Goal: Check status: Check status

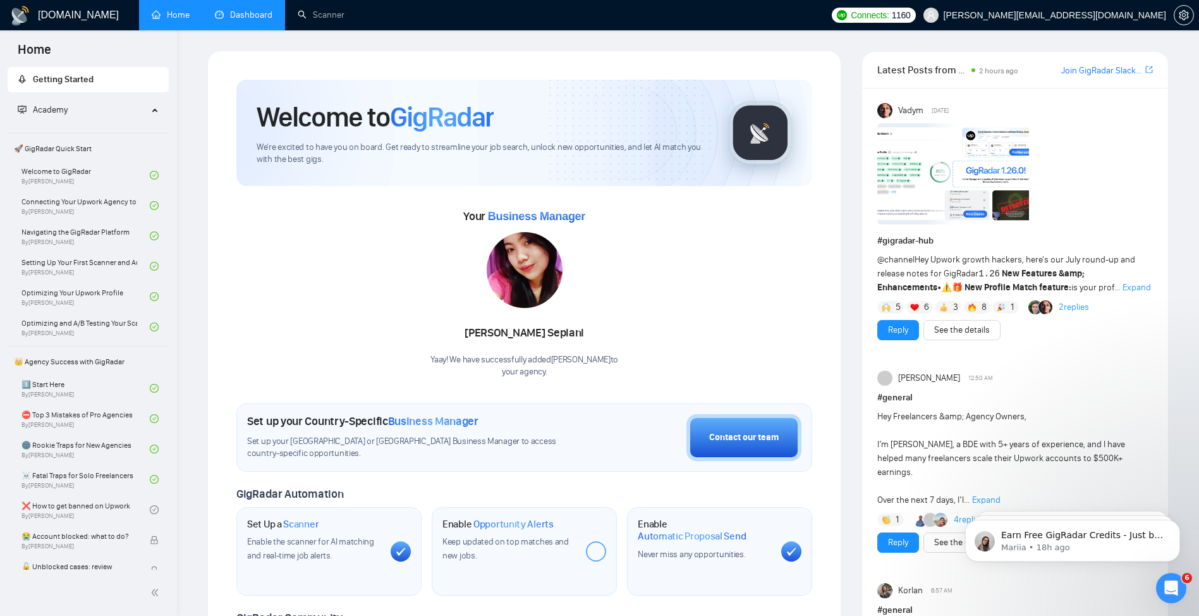
click at [242, 20] on link "Dashboard" at bounding box center [244, 14] width 58 height 11
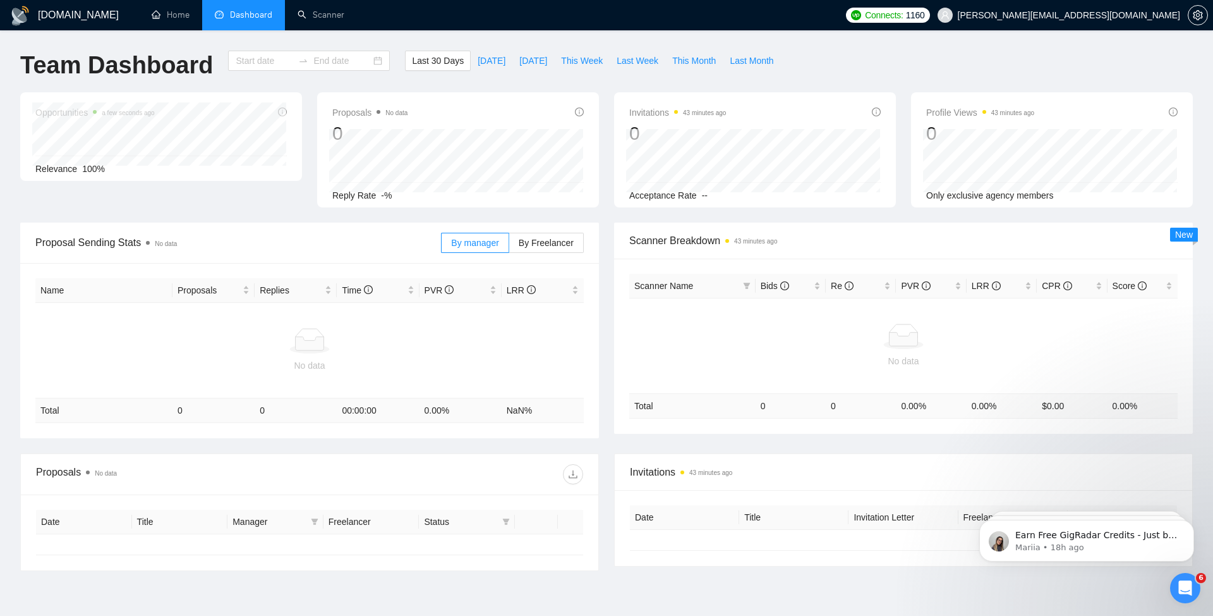
type input "[DATE]"
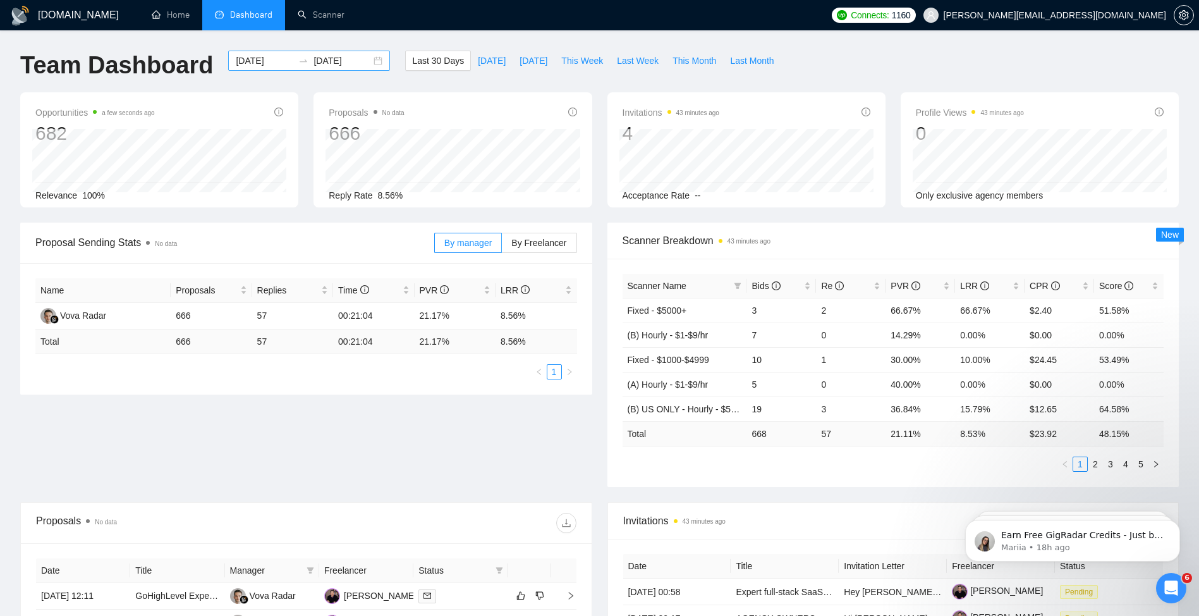
click at [258, 58] on input "[DATE]" at bounding box center [265, 61] width 58 height 14
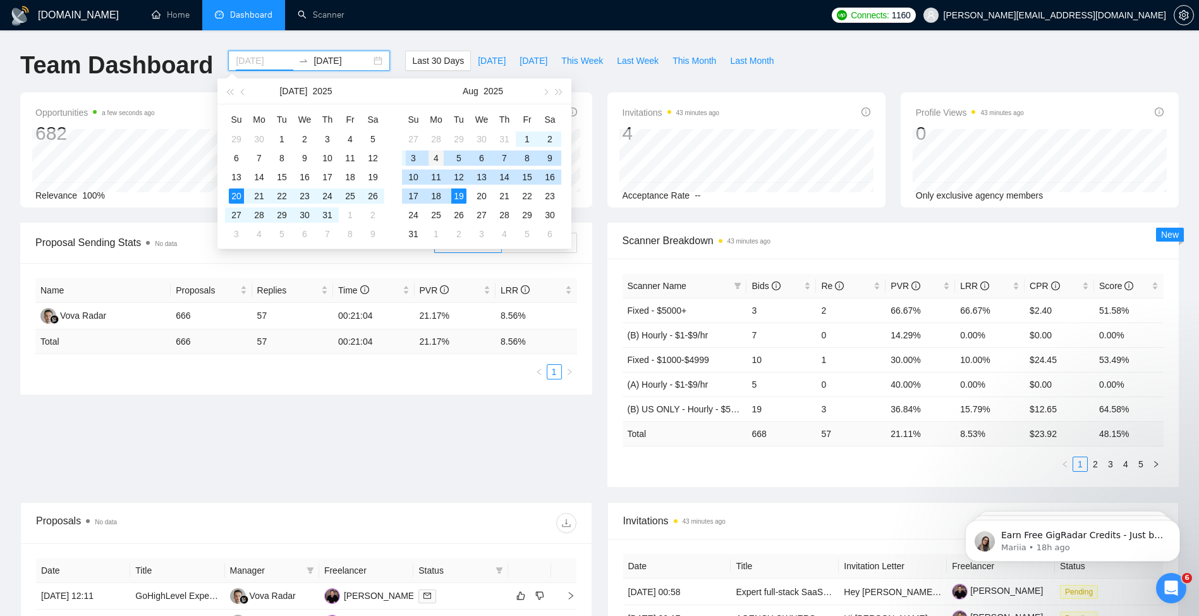
type input "[DATE]"
click at [437, 156] on div "4" at bounding box center [435, 157] width 15 height 15
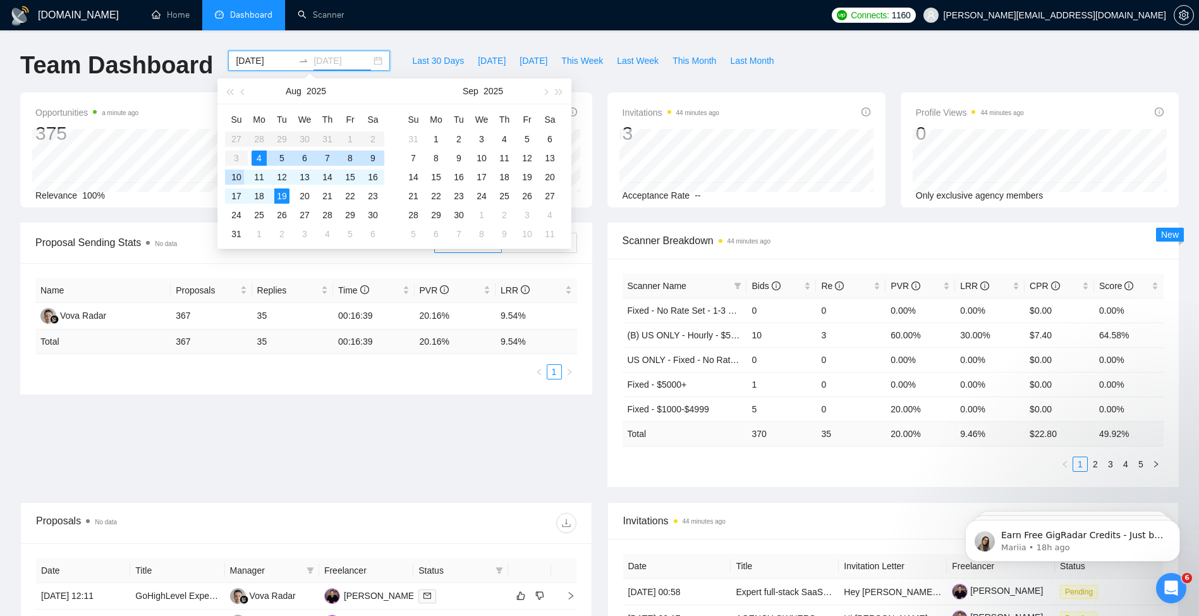
click at [236, 173] on div "10" at bounding box center [236, 176] width 15 height 15
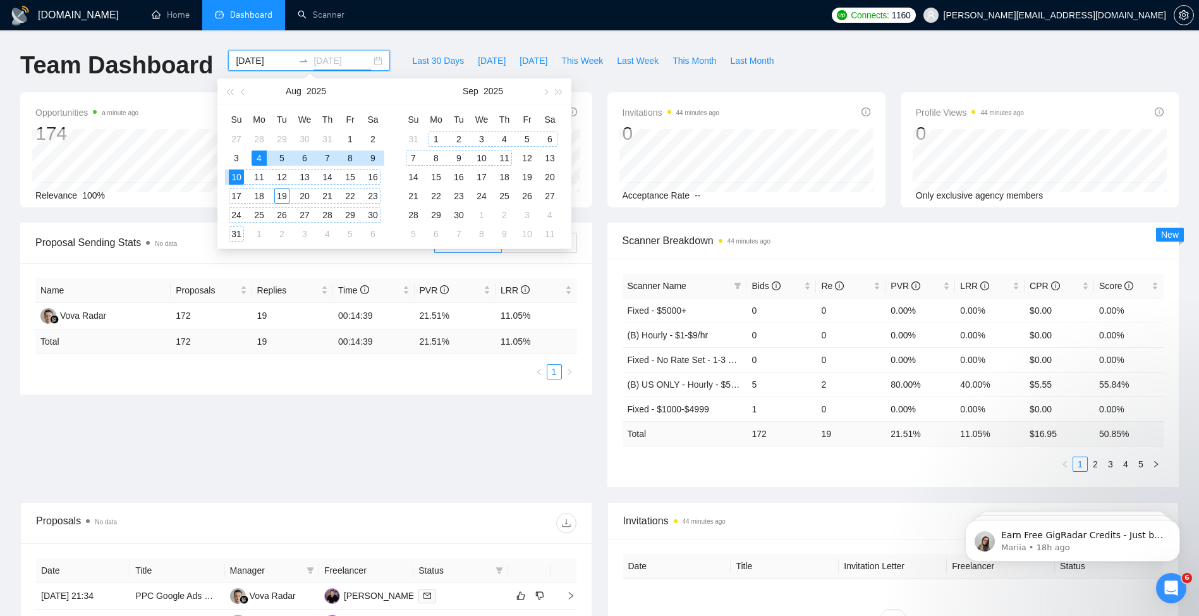
type input "[DATE]"
click at [859, 54] on div "Team Dashboard [DATE] [DATE] Last 30 Days [DATE] [DATE] This Week Last Week Thi…" at bounding box center [600, 72] width 1174 height 42
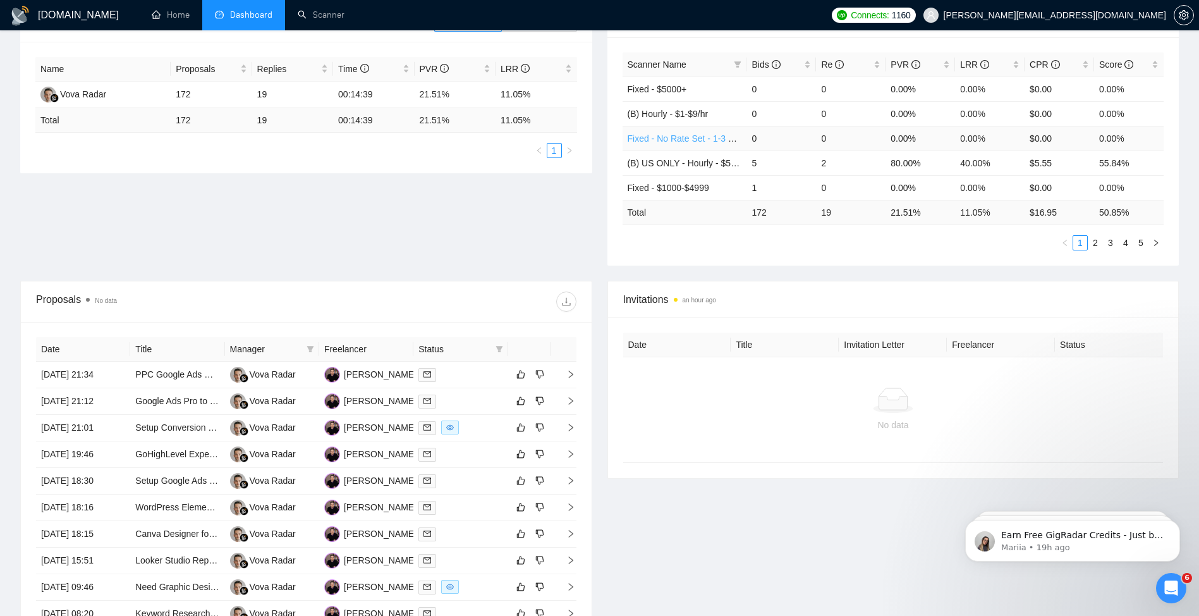
scroll to position [386, 0]
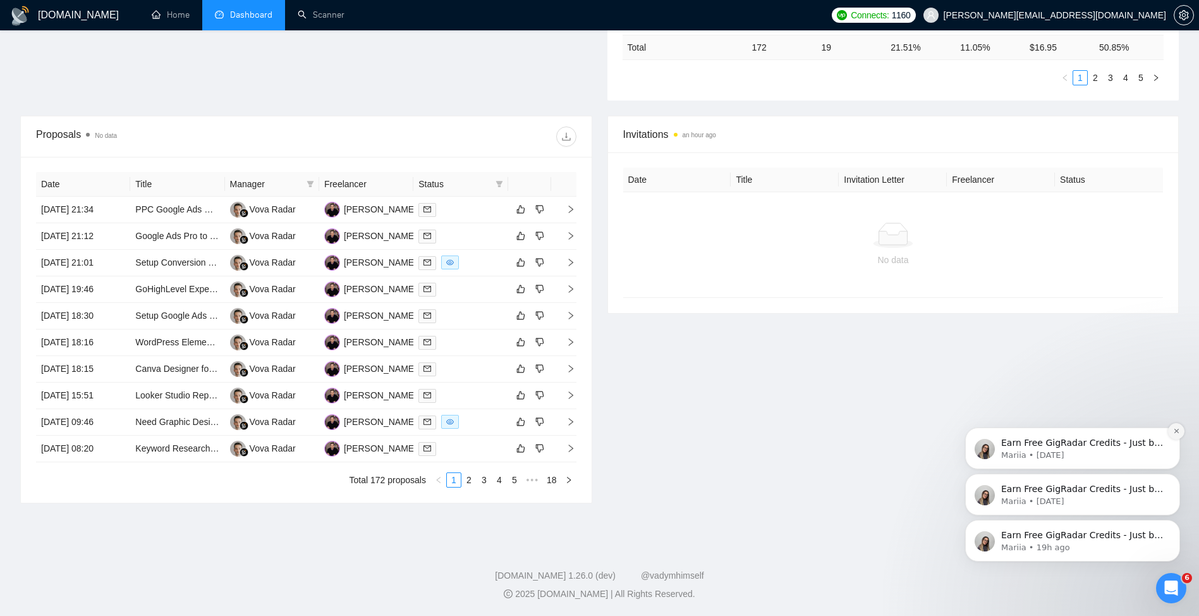
click at [1177, 430] on icon "Dismiss notification" at bounding box center [1176, 430] width 4 height 4
click at [1050, 537] on p "Earn Free GigRadar Credits - Just by Sharing Your Story! 💬 Want more credits fo…" at bounding box center [1082, 535] width 163 height 13
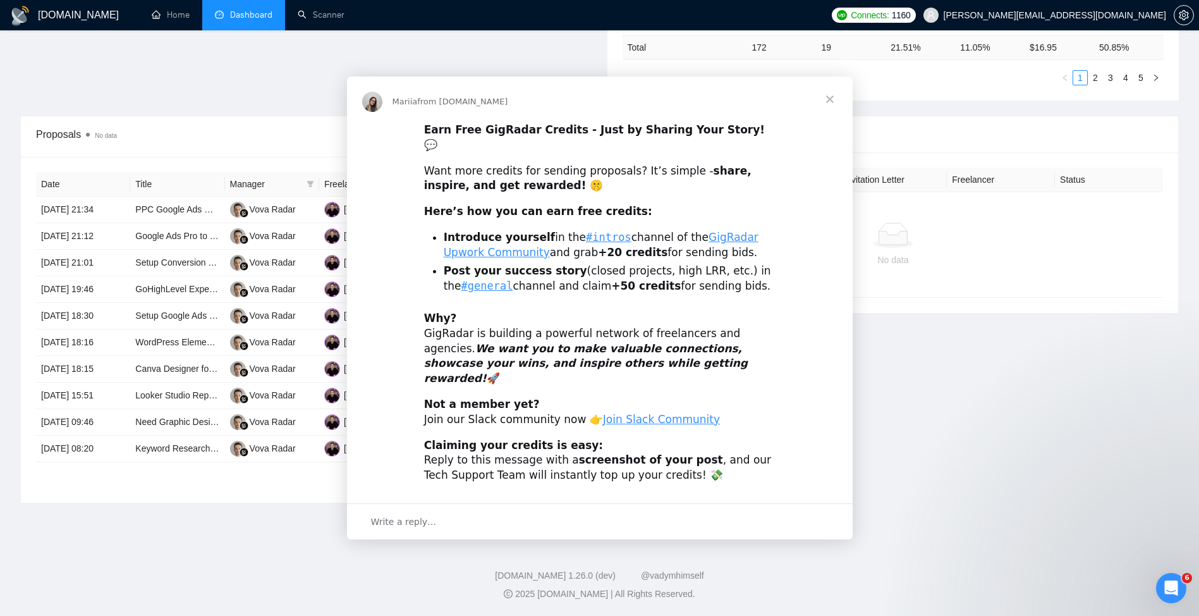
scroll to position [0, 0]
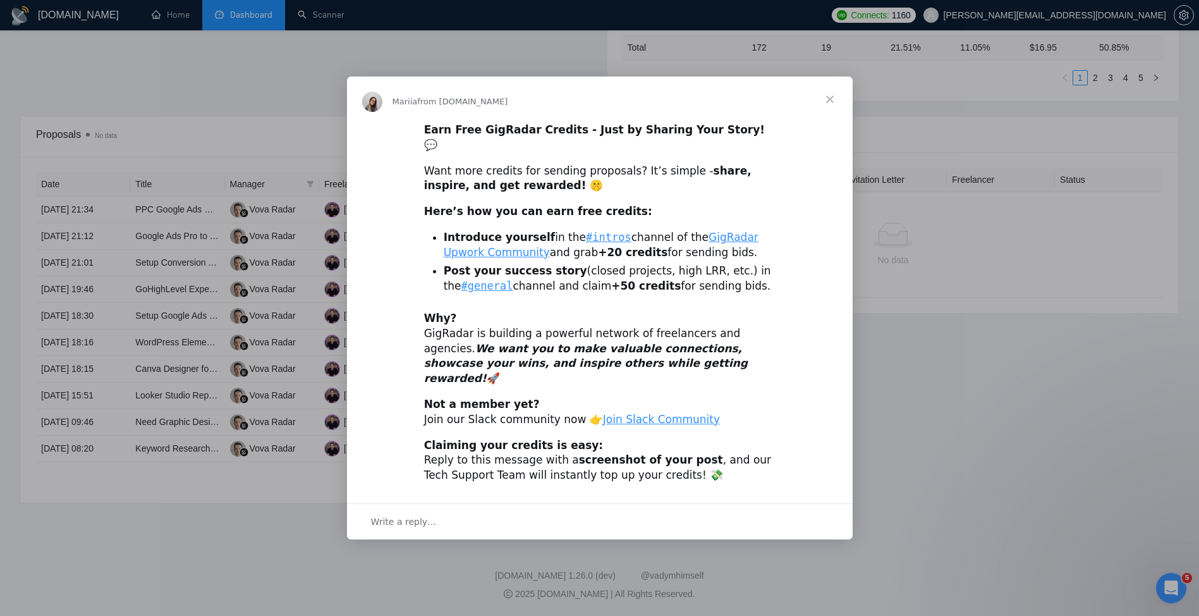
click at [830, 115] on span "Close" at bounding box center [830, 99] width 46 height 46
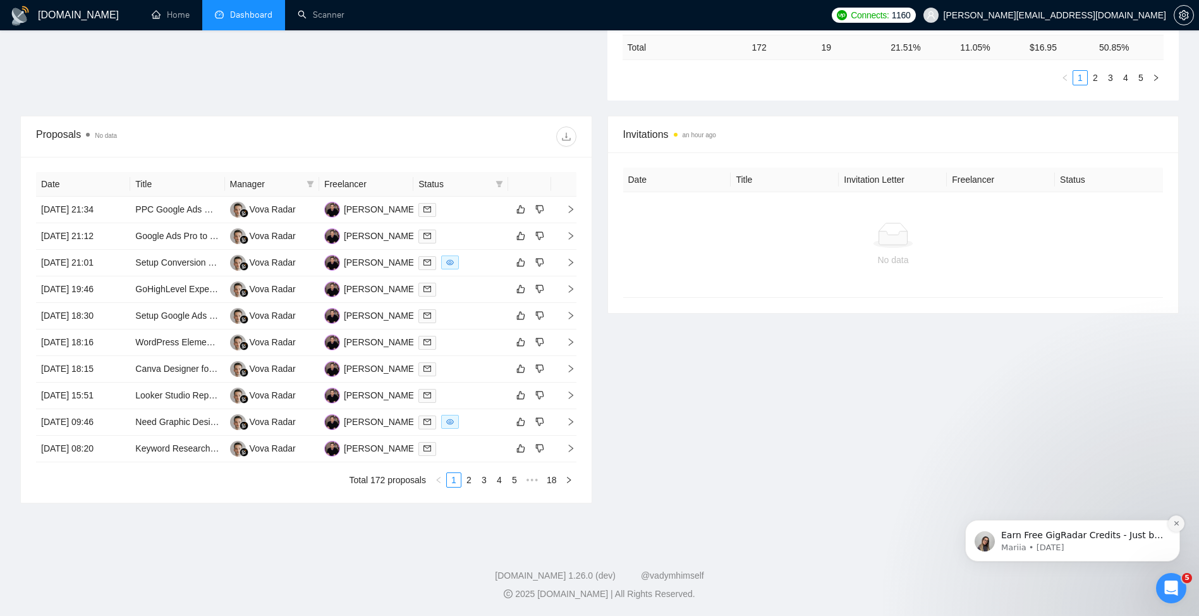
click at [1175, 521] on icon "Dismiss notification" at bounding box center [1176, 523] width 4 height 4
